Goal: Navigation & Orientation: Find specific page/section

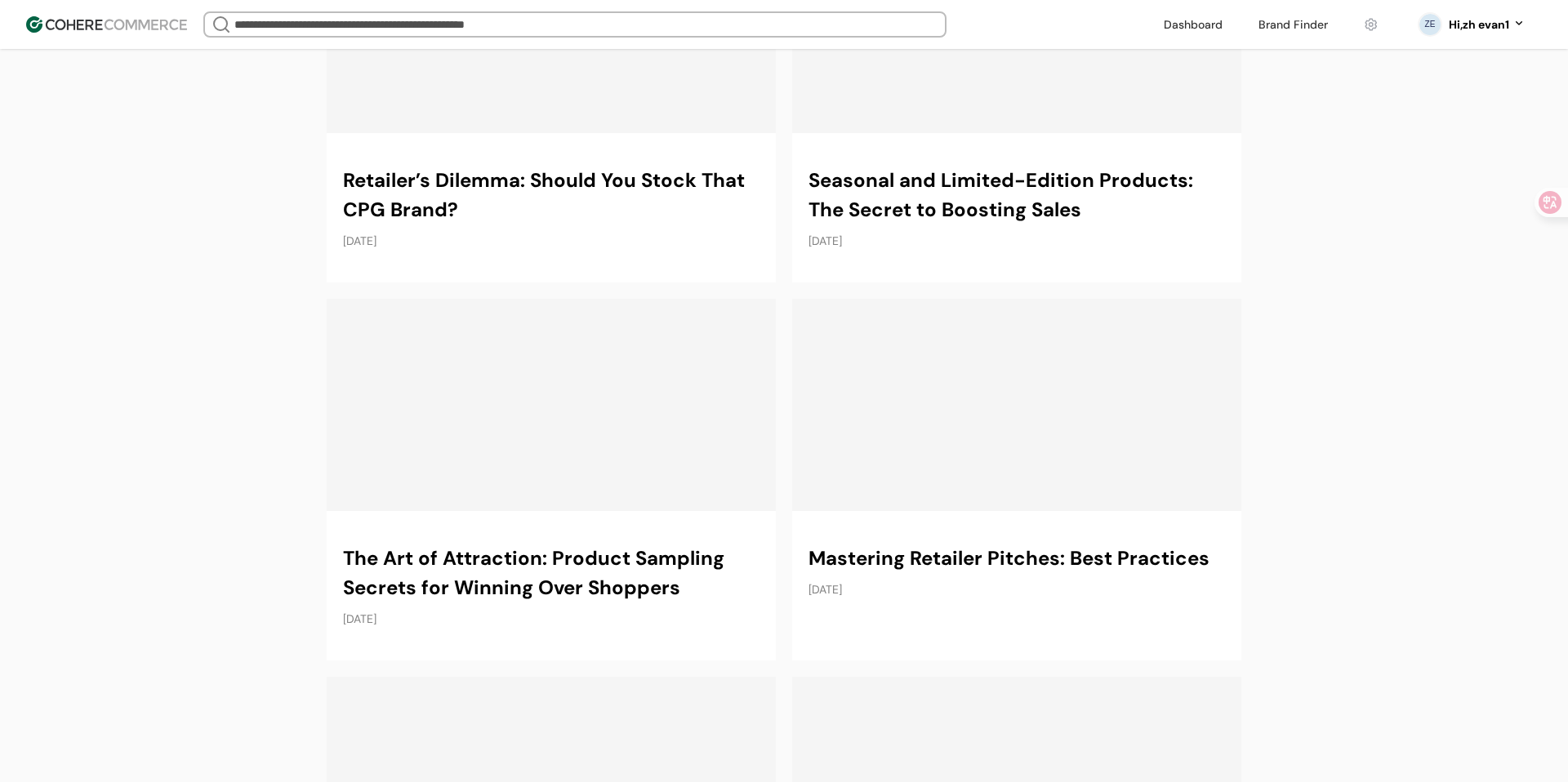
scroll to position [7133, 0]
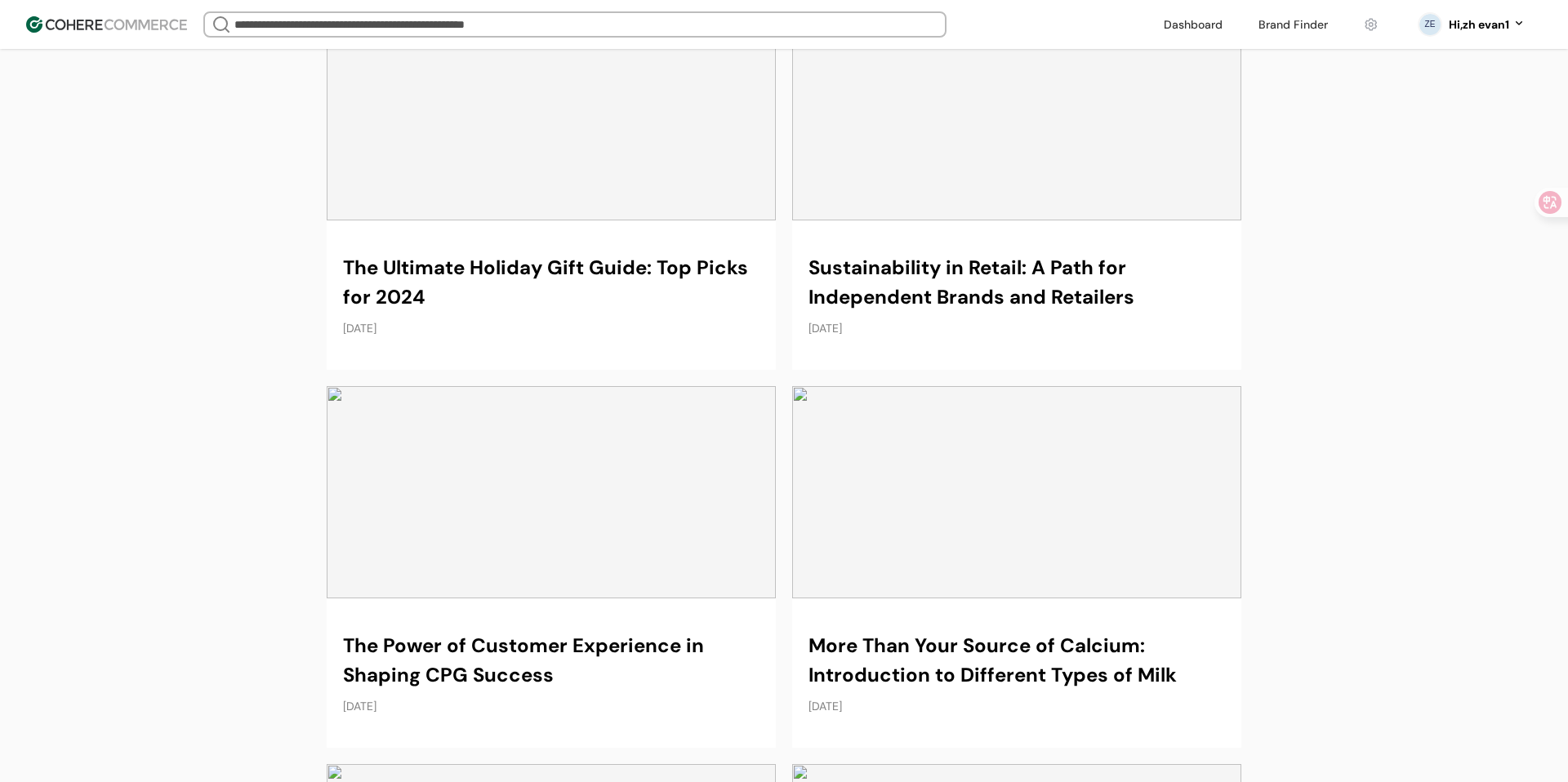
click at [1216, 23] on link at bounding box center [1193, 25] width 78 height 25
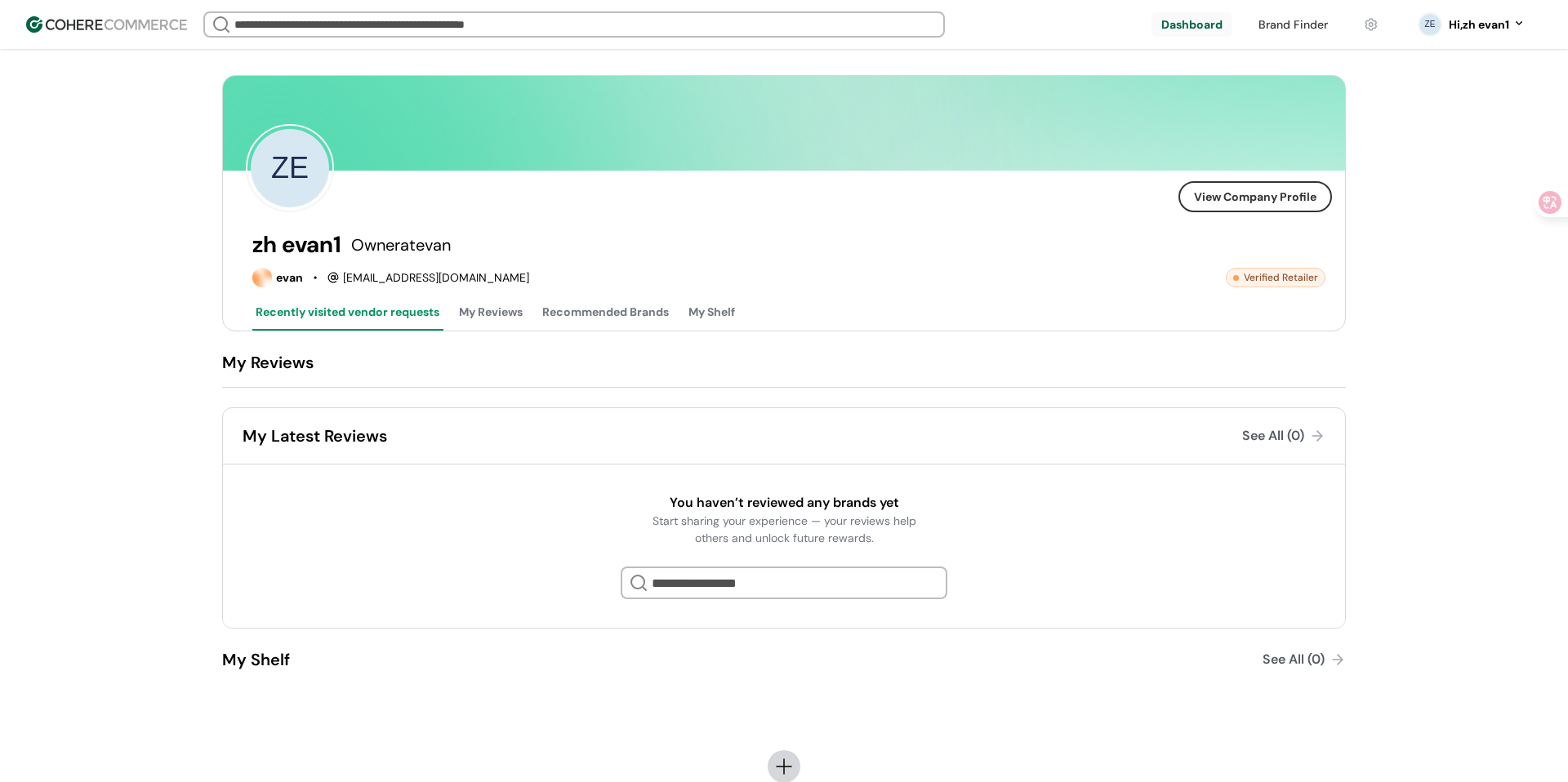
click at [471, 312] on button "My Reviews" at bounding box center [490, 313] width 71 height 33
click at [591, 315] on button "Recommended Brands" at bounding box center [606, 313] width 133 height 33
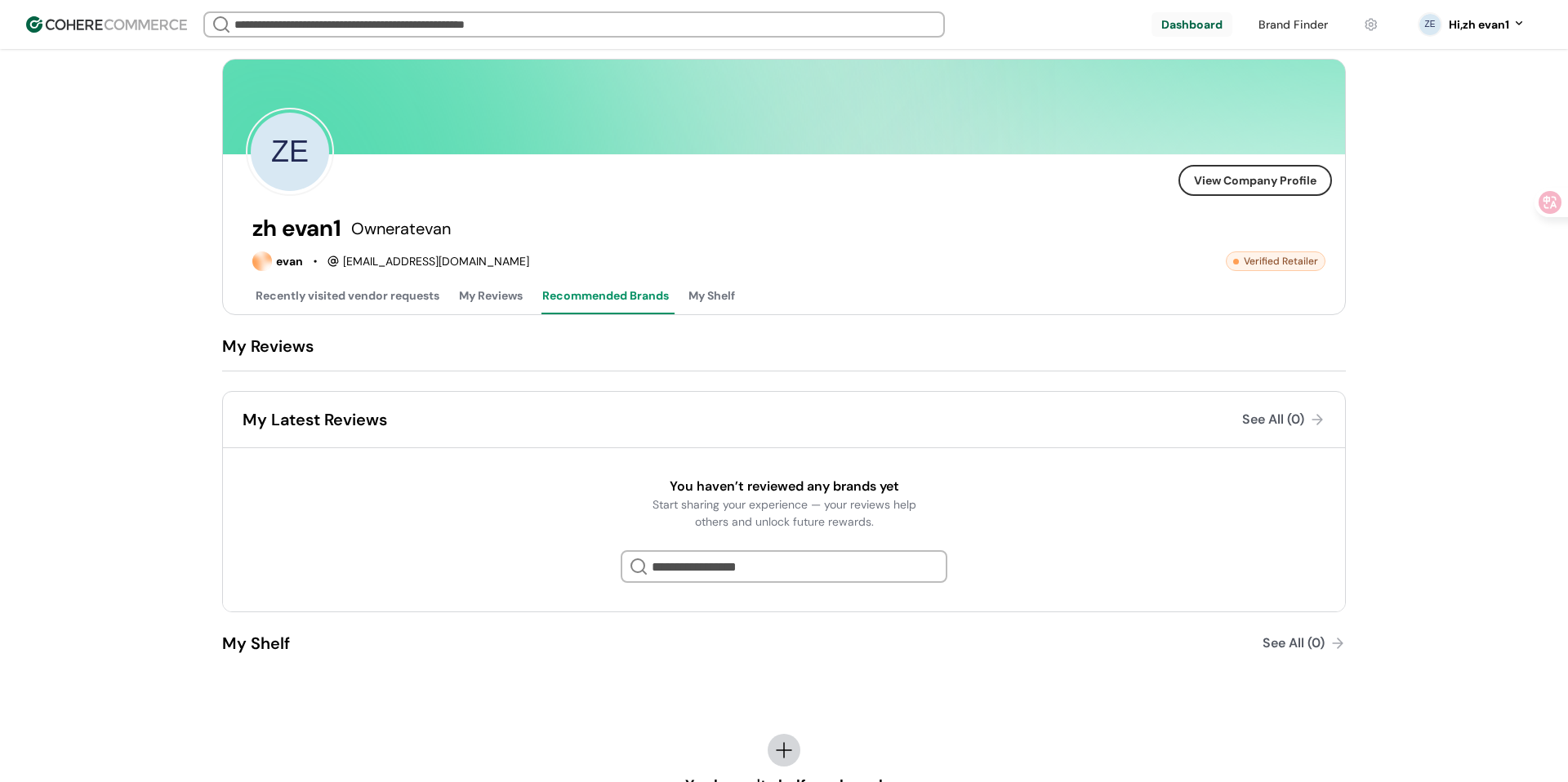
click at [710, 303] on button "My Shelf" at bounding box center [712, 298] width 53 height 33
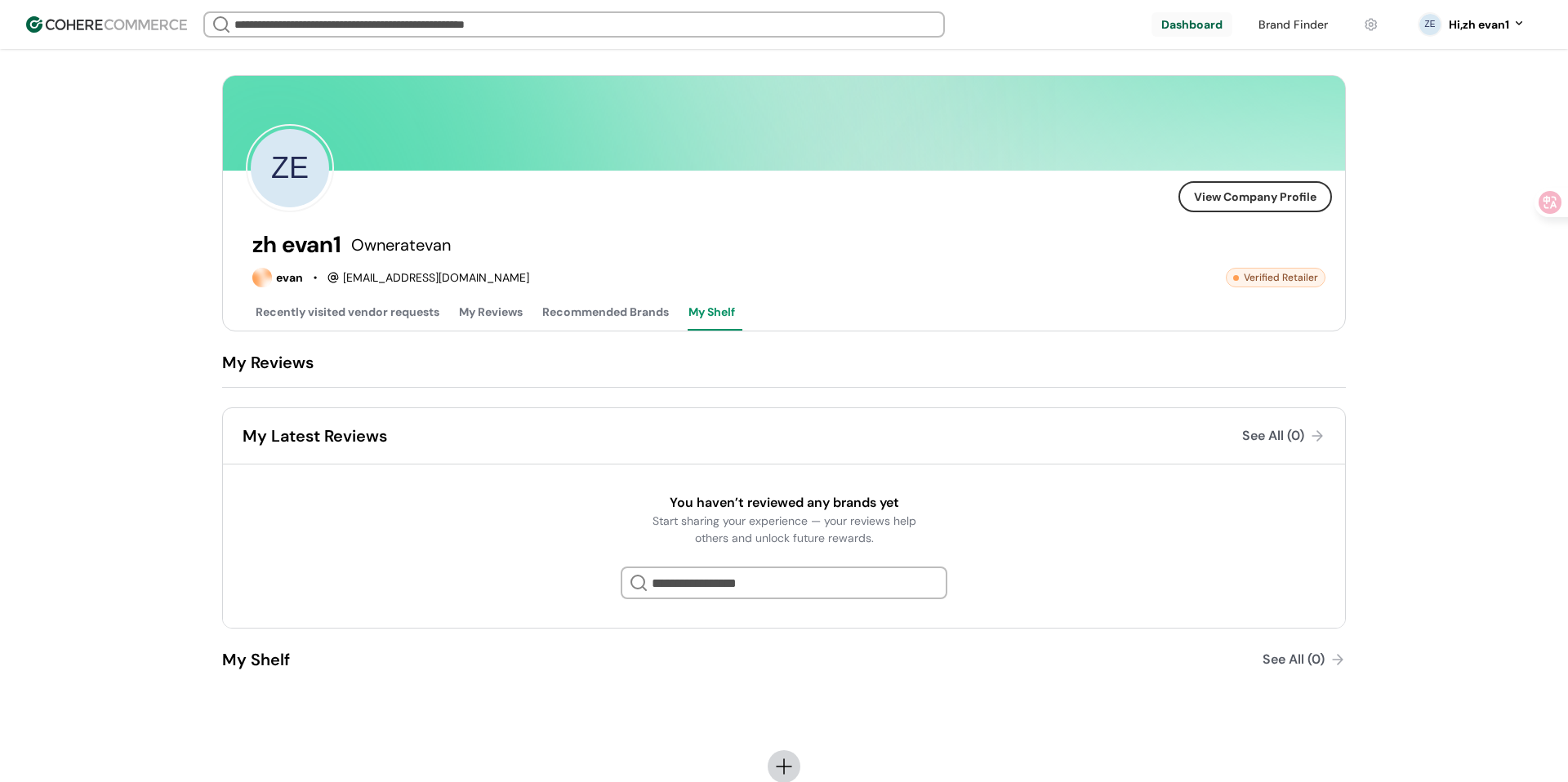
click at [1262, 274] on div "Verified Retailer" at bounding box center [1275, 278] width 100 height 20
click at [1238, 278] on div at bounding box center [1235, 278] width 6 height 6
click at [1522, 220] on icon at bounding box center [1517, 220] width 12 height 12
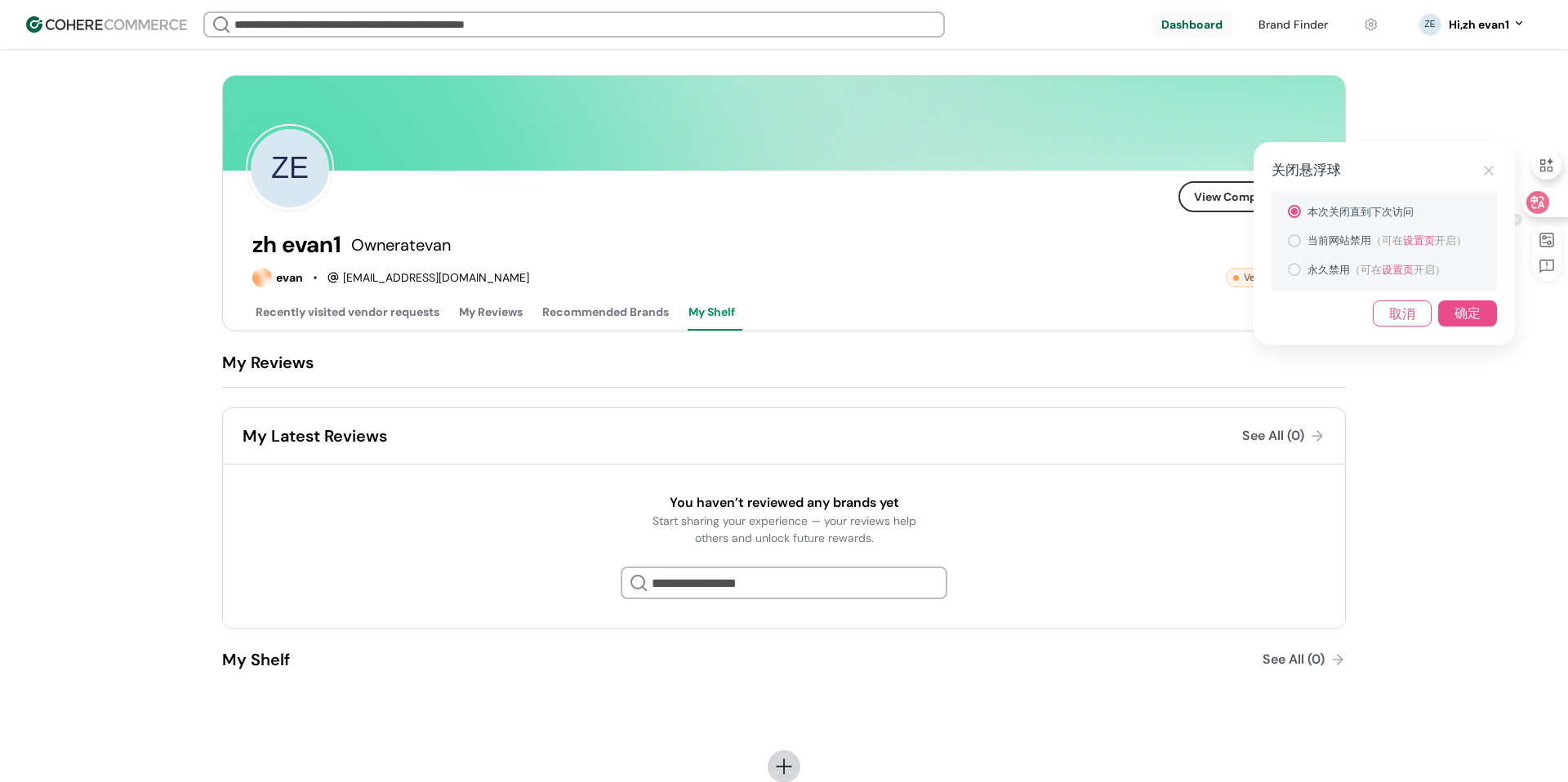
click at [1488, 168] on icon at bounding box center [1488, 171] width 17 height 17
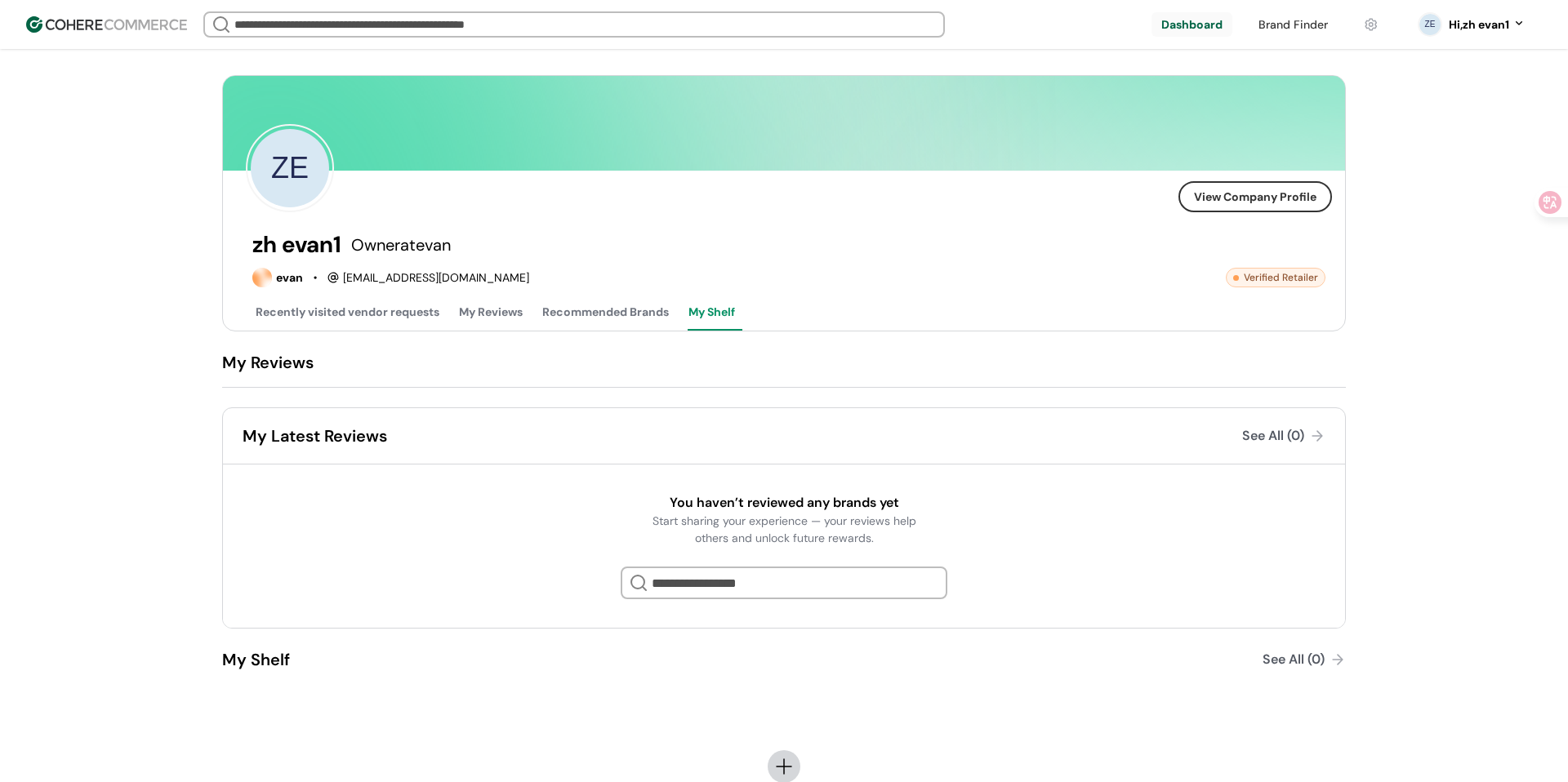
click at [1290, 22] on link at bounding box center [1293, 25] width 89 height 25
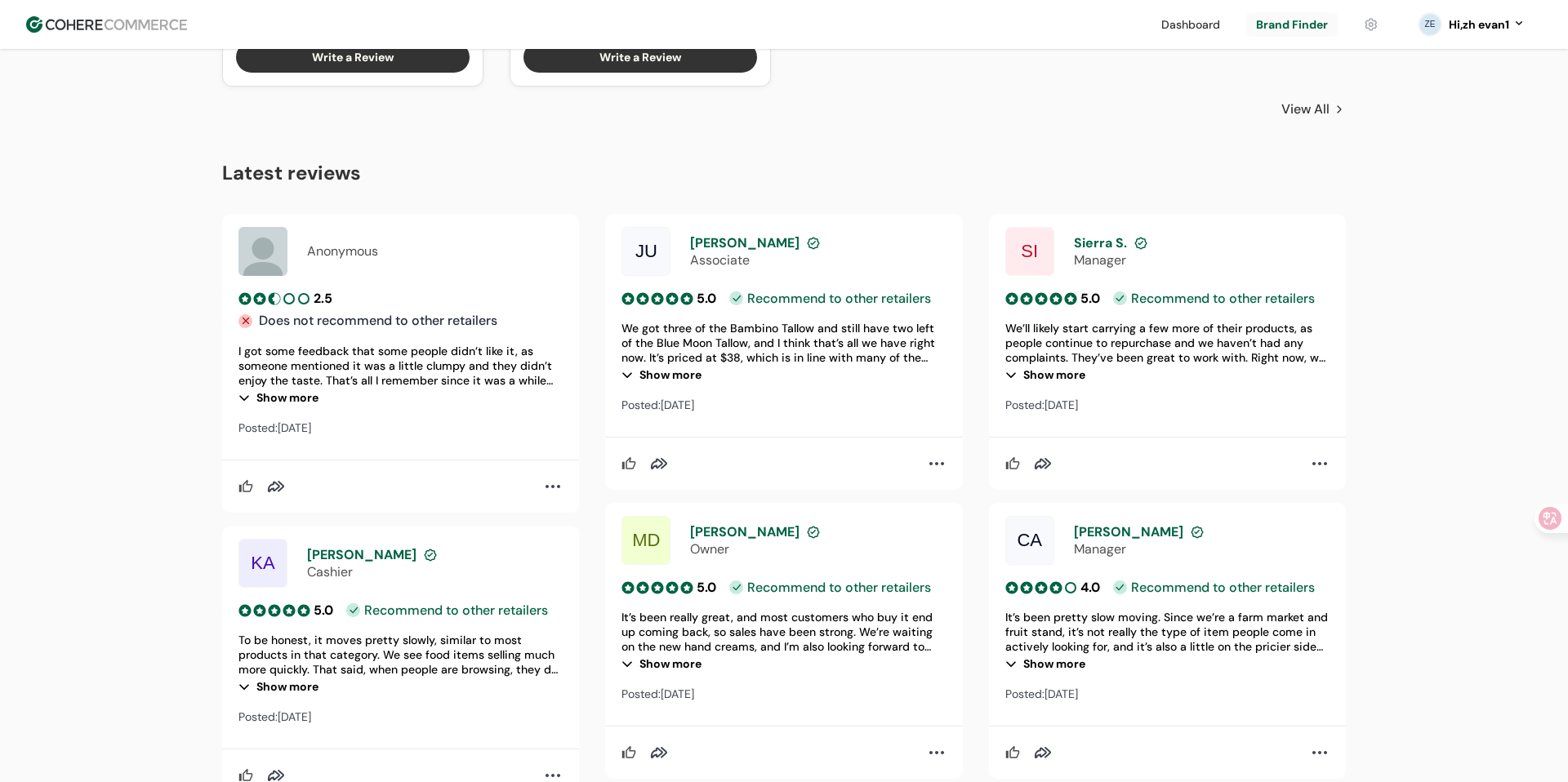
scroll to position [1530, 0]
